Goal: Task Accomplishment & Management: Manage account settings

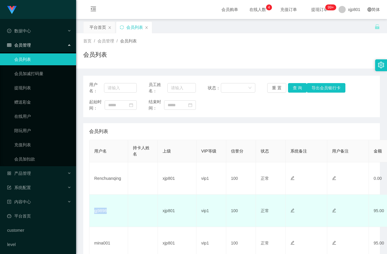
click at [116, 213] on td "gj9898" at bounding box center [108, 211] width 39 height 32
drag, startPoint x: 107, startPoint y: 214, endPoint x: 92, endPoint y: 212, distance: 15.2
click at [92, 212] on td "gj9898" at bounding box center [108, 211] width 39 height 32
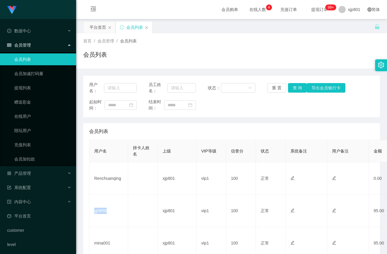
copy td "gj9898"
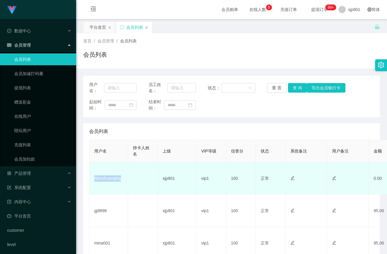
drag, startPoint x: 121, startPoint y: 183, endPoint x: 94, endPoint y: 184, distance: 27.0
click at [94, 184] on td "Renchuanqing" at bounding box center [108, 178] width 39 height 32
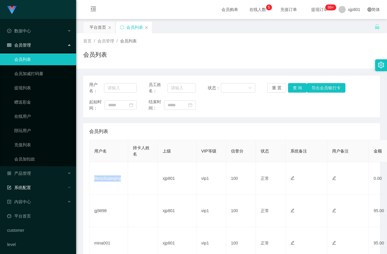
copy td "Renchuanqing"
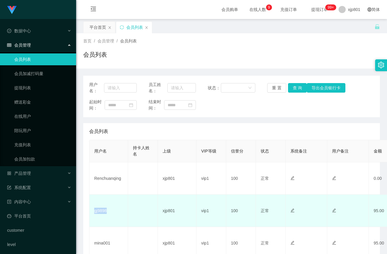
drag, startPoint x: 101, startPoint y: 214, endPoint x: 94, endPoint y: 215, distance: 7.5
click at [94, 215] on td "gj9898" at bounding box center [108, 211] width 39 height 32
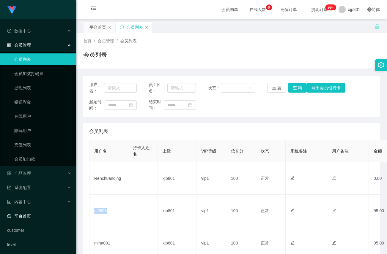
copy td "gj9898"
